Goal: Task Accomplishment & Management: Manage account settings

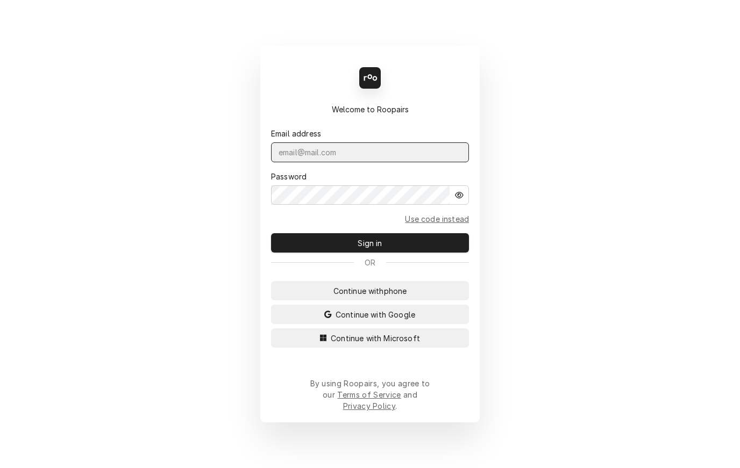
click at [388, 158] on input "Dynamic Content Wrapper" at bounding box center [370, 152] width 198 height 20
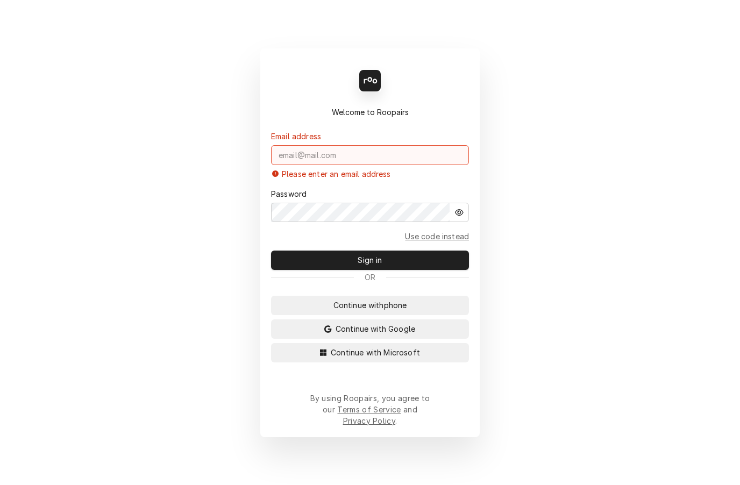
click at [357, 164] on input "Dynamic Content Wrapper" at bounding box center [370, 155] width 198 height 20
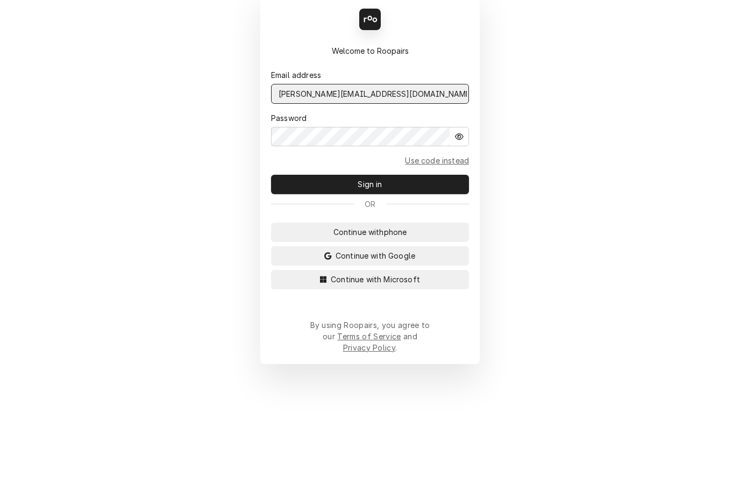
type input "[PERSON_NAME][EMAIL_ADDRESS][DOMAIN_NAME]"
click at [381, 246] on span "Sign in" at bounding box center [369, 251] width 28 height 11
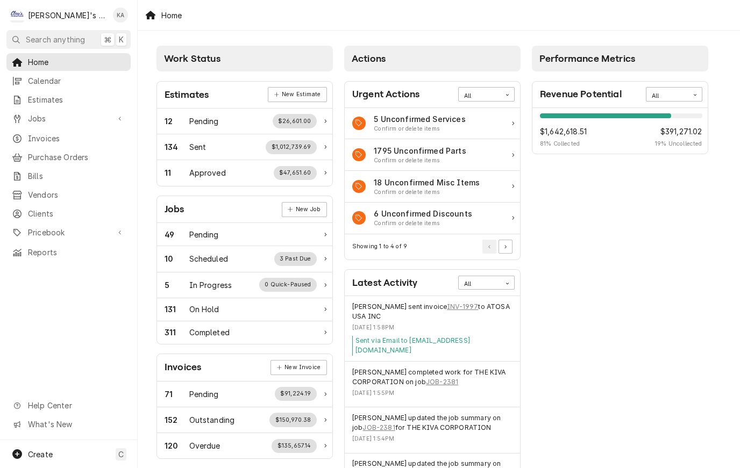
click at [49, 101] on span "Estimates" at bounding box center [76, 99] width 97 height 11
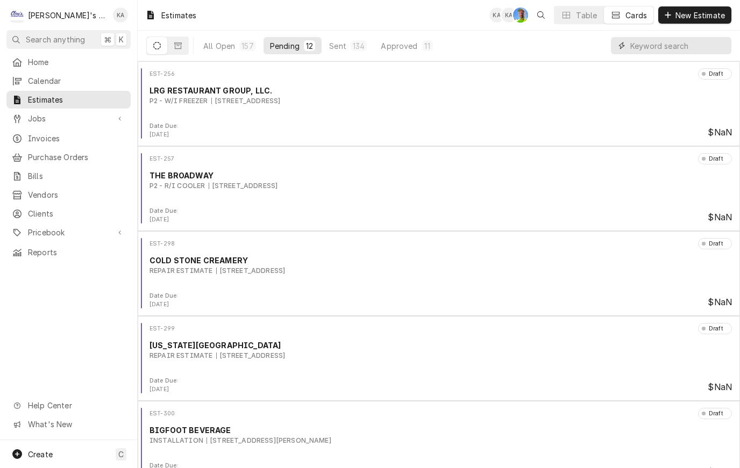
click at [665, 45] on input "Dynamic Content Wrapper" at bounding box center [678, 45] width 96 height 17
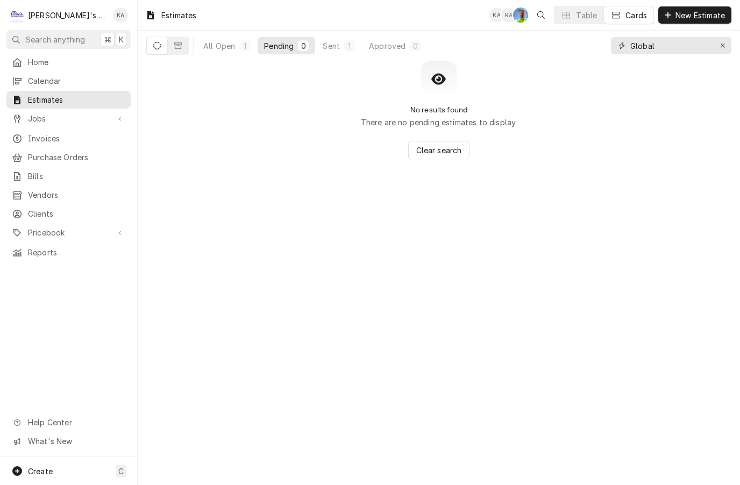
type input "Global"
click at [221, 47] on div "All Open" at bounding box center [219, 45] width 32 height 11
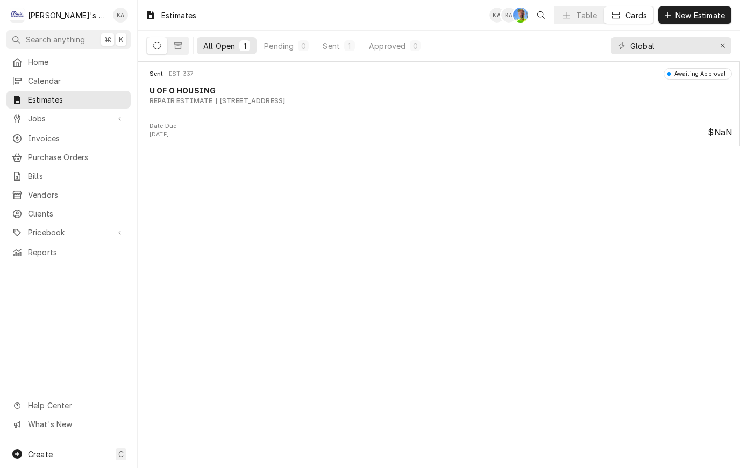
click at [476, 94] on div "U OF O HOUSING" at bounding box center [440, 90] width 582 height 11
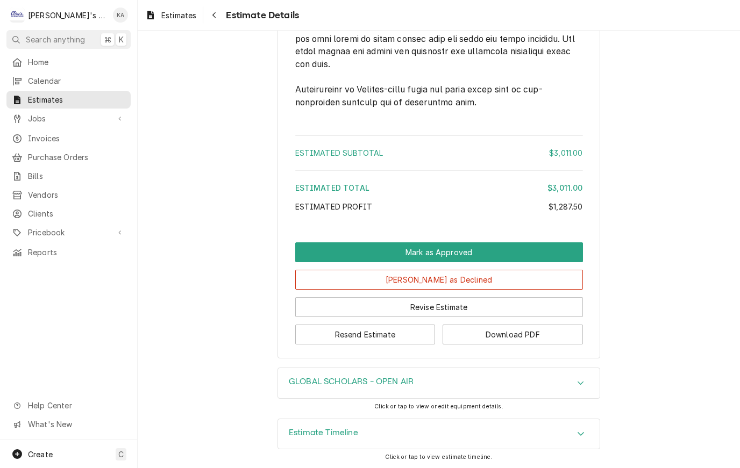
scroll to position [2211, 0]
click at [579, 437] on icon "Accordion Header" at bounding box center [581, 434] width 8 height 9
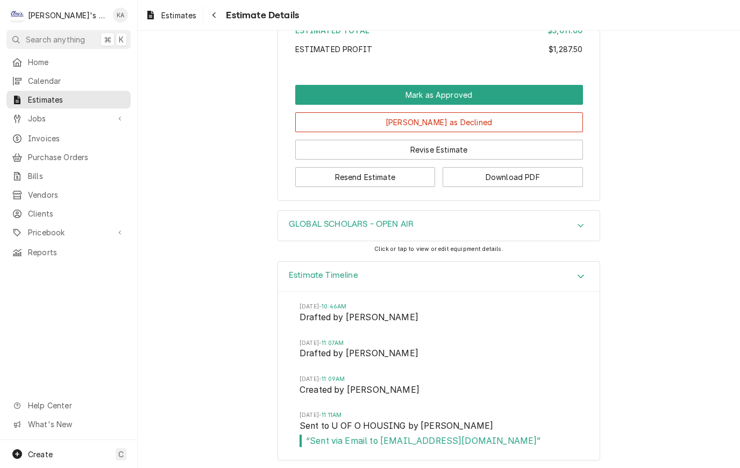
scroll to position [2368, 0]
click at [39, 113] on span "Jobs" at bounding box center [68, 118] width 81 height 11
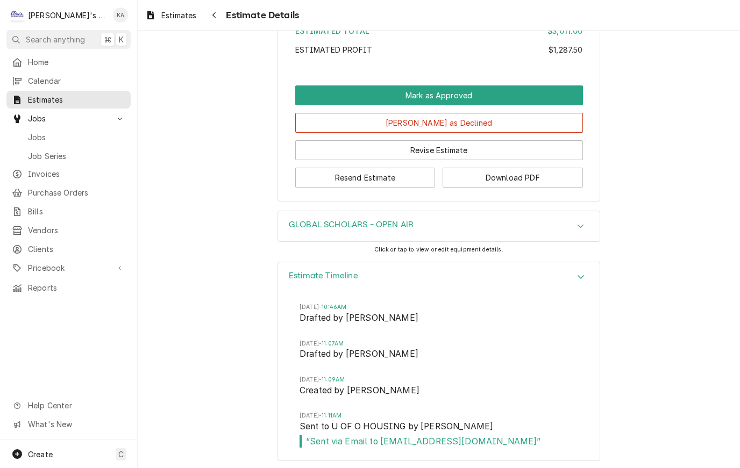
click at [42, 133] on span "Jobs" at bounding box center [76, 137] width 97 height 11
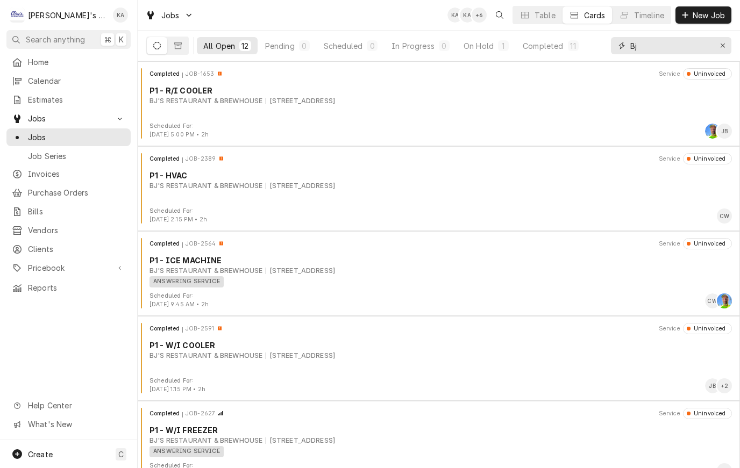
click at [722, 46] on icon "Erase input" at bounding box center [723, 46] width 6 height 8
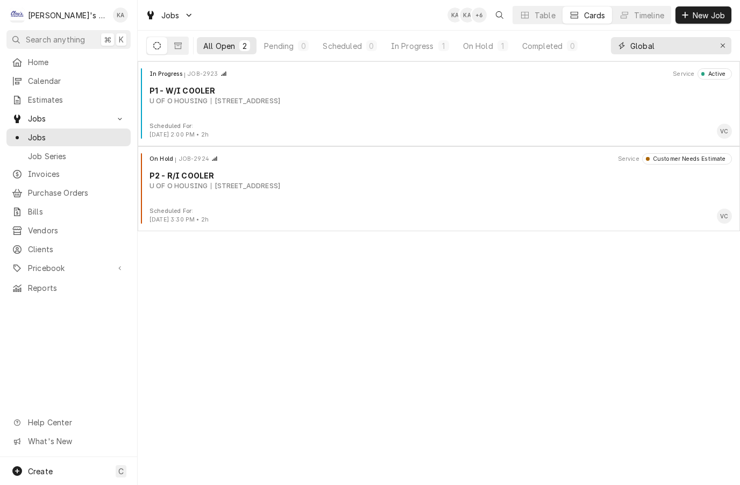
type input "Global"
click at [393, 112] on div "In Progress JOB-2923 Service Active P1 - W/I COOLER U OF O HOUSING 1710 E 15TH …" at bounding box center [438, 95] width 593 height 54
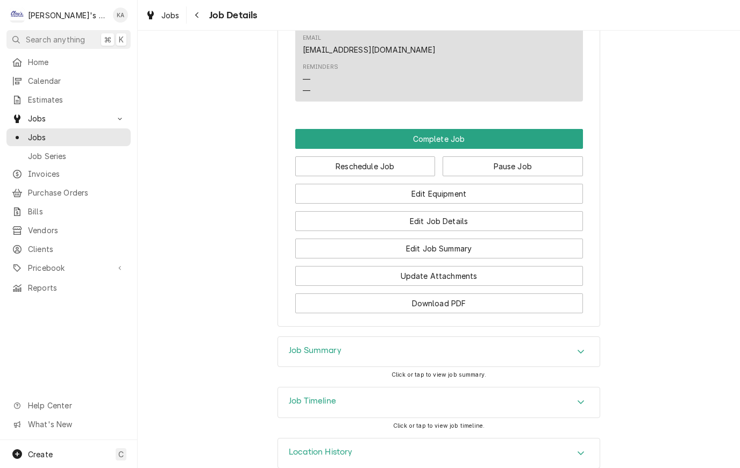
scroll to position [1142, 0]
click at [575, 396] on div "Accordion Header" at bounding box center [580, 402] width 16 height 13
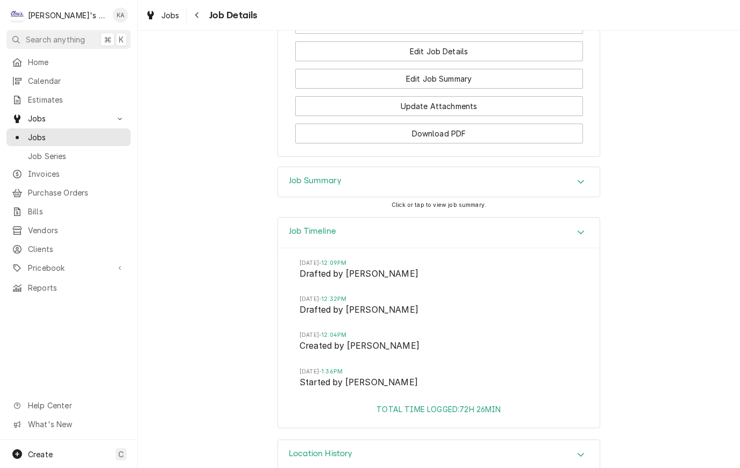
scroll to position [1311, 0]
click at [577, 178] on icon "Accordion Header" at bounding box center [581, 182] width 8 height 9
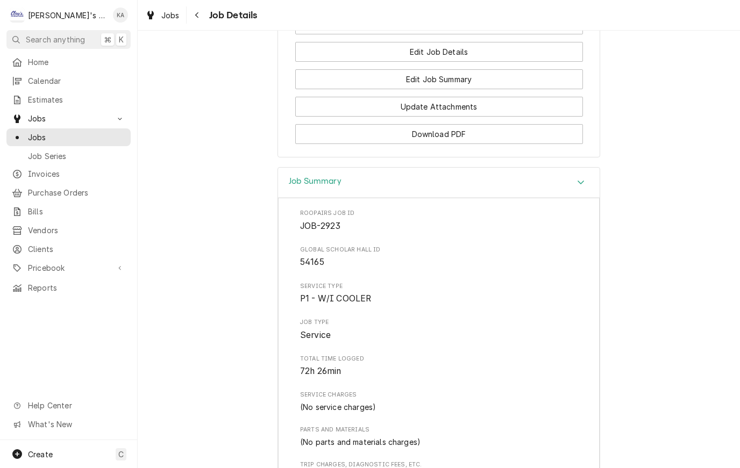
click at [48, 134] on span "Jobs" at bounding box center [76, 137] width 97 height 11
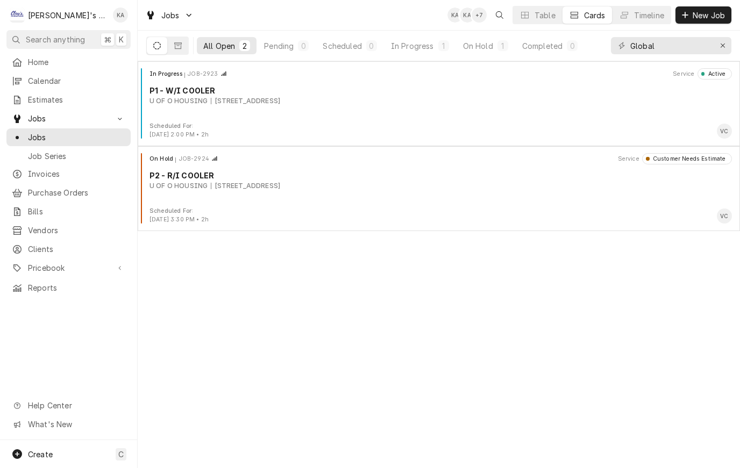
click at [395, 185] on div "U OF O HOUSING [STREET_ADDRESS]" at bounding box center [440, 186] width 582 height 10
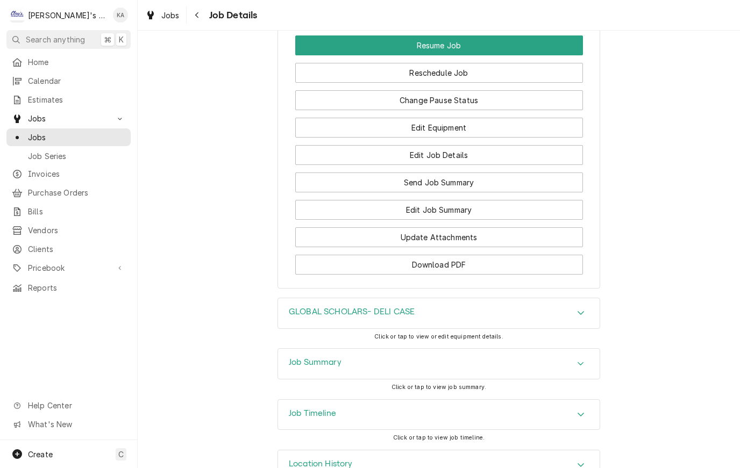
scroll to position [1378, 0]
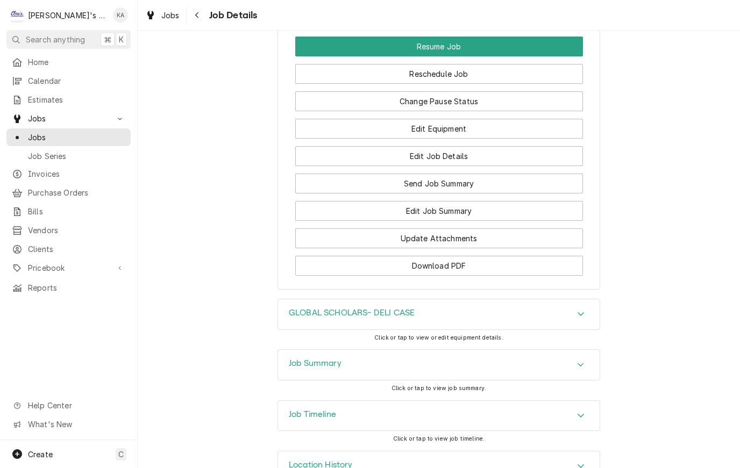
click at [575, 358] on div "Accordion Header" at bounding box center [580, 364] width 16 height 13
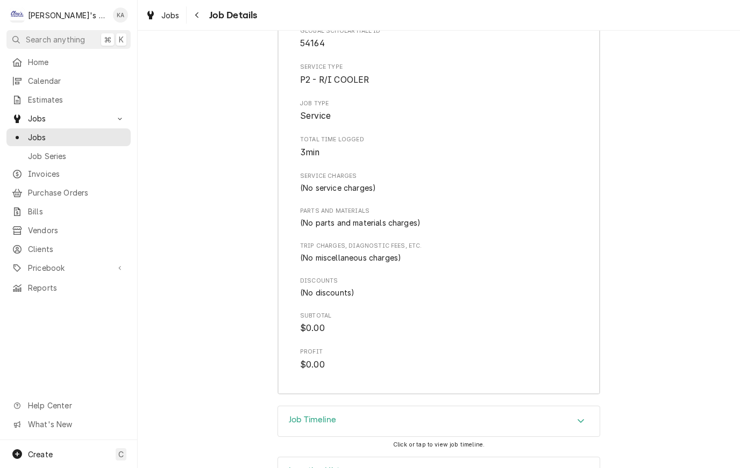
scroll to position [1779, 0]
click at [578, 417] on icon "Accordion Header" at bounding box center [581, 421] width 8 height 9
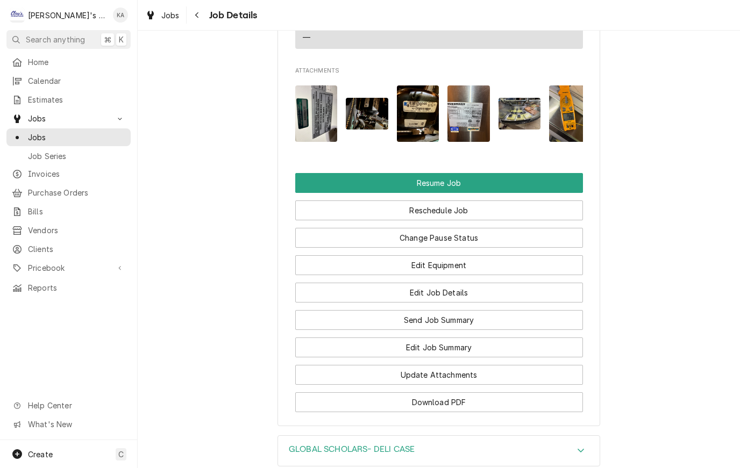
scroll to position [1239, 0]
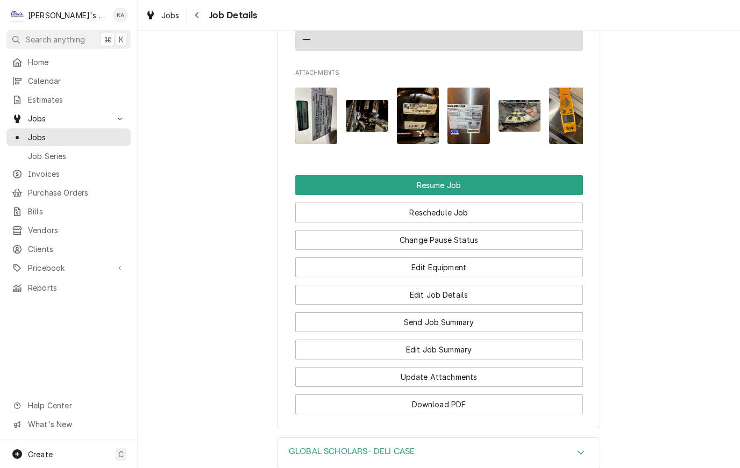
click at [451, 285] on button "Edit Job Details" at bounding box center [439, 295] width 288 height 20
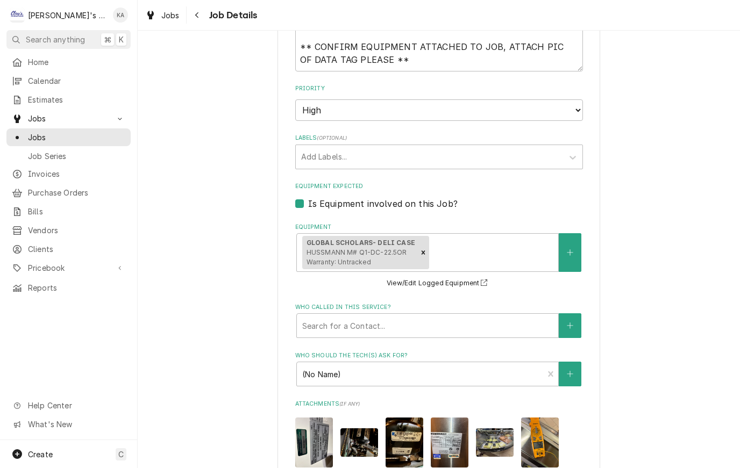
click at [651, 169] on div "U OF O HOUSING GLOBAL SCHOLARS HALL / 1710 E 15TH AVE, EUGENE, OR 97403 Use the…" at bounding box center [439, 170] width 602 height 1094
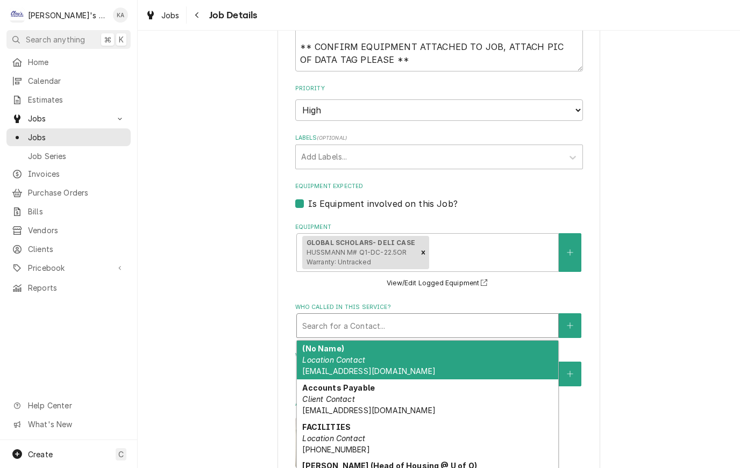
type textarea "x"
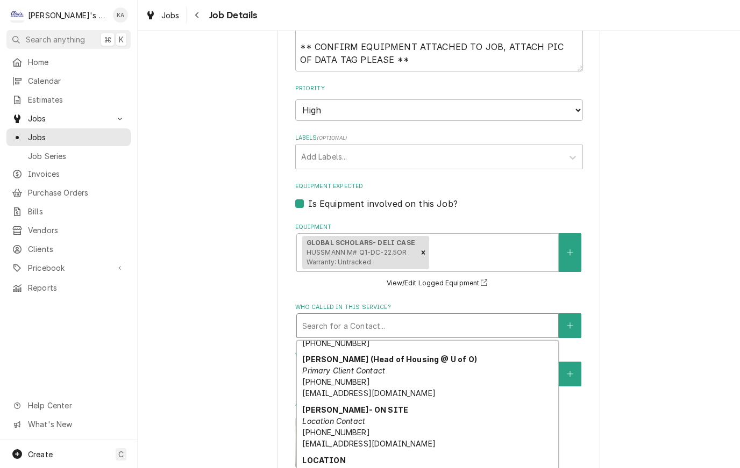
scroll to position [107, 0]
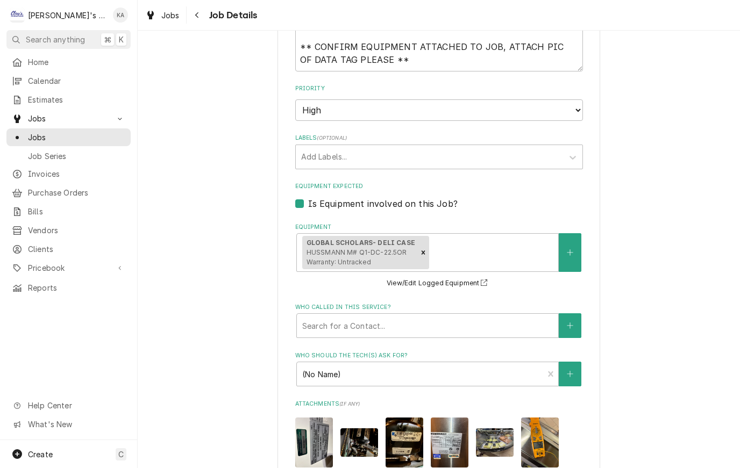
click at [657, 209] on div "U OF O HOUSING GLOBAL SCHOLARS HALL / 1710 E 15TH AVE, EUGENE, OR 97403 Use the…" at bounding box center [439, 170] width 602 height 1094
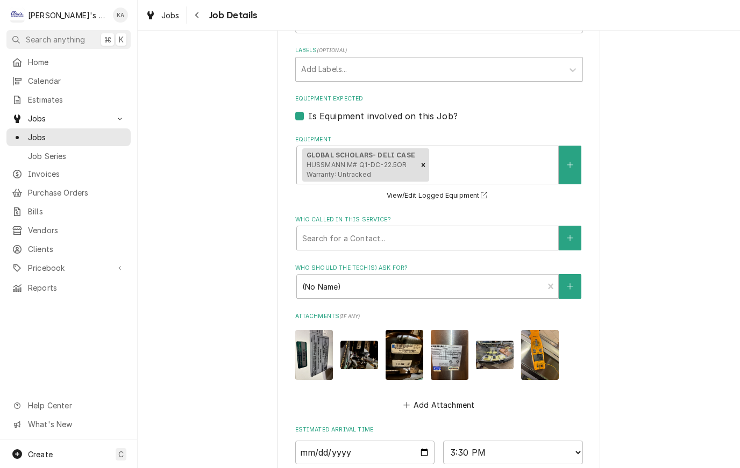
scroll to position [508, 0]
